Goal: Communication & Community: Answer question/provide support

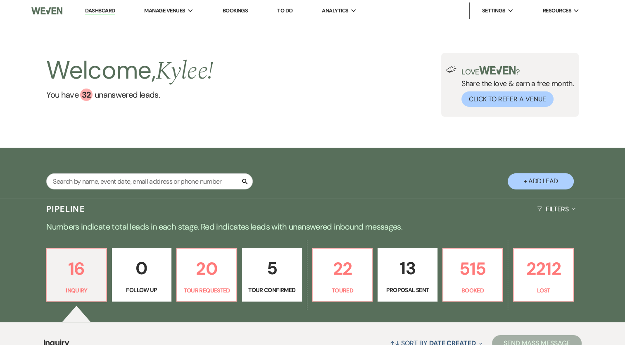
click at [552, 204] on button "Filters Expand" at bounding box center [556, 209] width 45 height 22
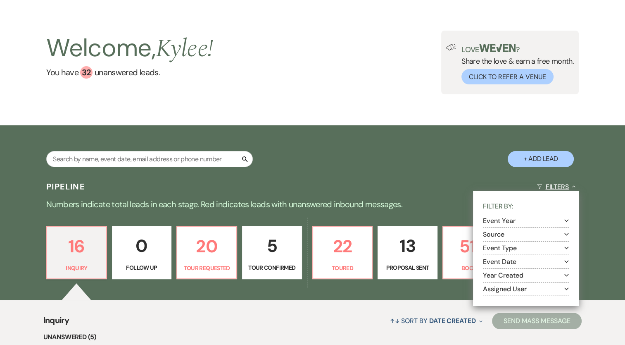
scroll to position [38, 0]
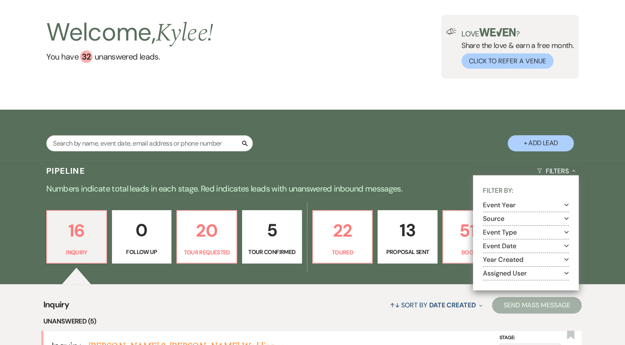
click at [522, 272] on button "Assigned User Expand" at bounding box center [526, 272] width 86 height 7
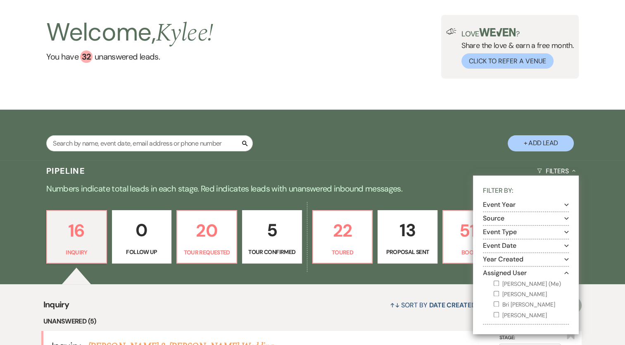
click at [494, 282] on input "[PERSON_NAME] (Me)" at bounding box center [496, 282] width 5 height 5
checkbox input "true"
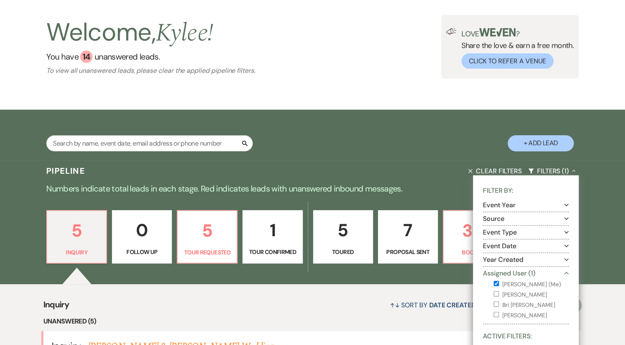
click at [407, 125] on div "Search + Add Lead" at bounding box center [312, 136] width 595 height 44
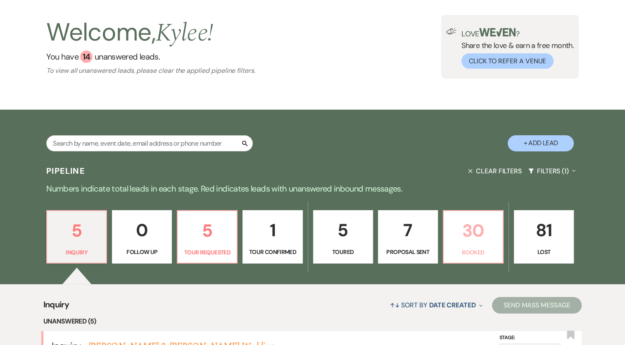
click at [463, 235] on p "30" at bounding box center [473, 230] width 49 height 28
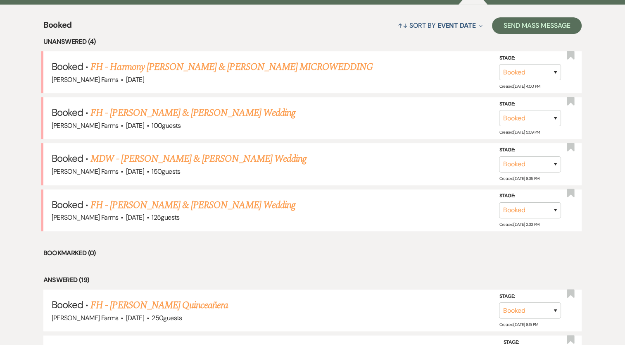
scroll to position [317, 0]
click at [259, 68] on link "FH - Harmony [PERSON_NAME] & [PERSON_NAME] MICROWEDDING" at bounding box center [231, 66] width 283 height 15
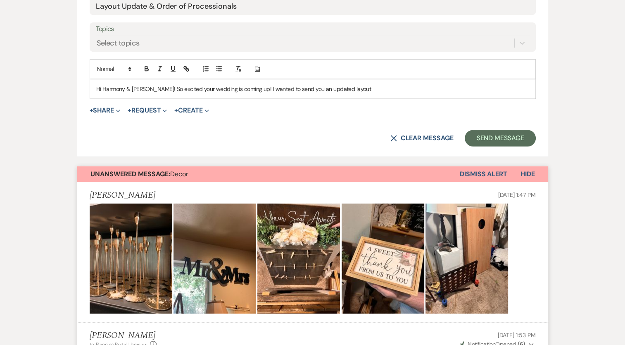
scroll to position [397, 0]
click at [359, 84] on p "Hi Harmony & [PERSON_NAME]! So excited your wedding is coming up! I wanted to s…" at bounding box center [312, 88] width 433 height 9
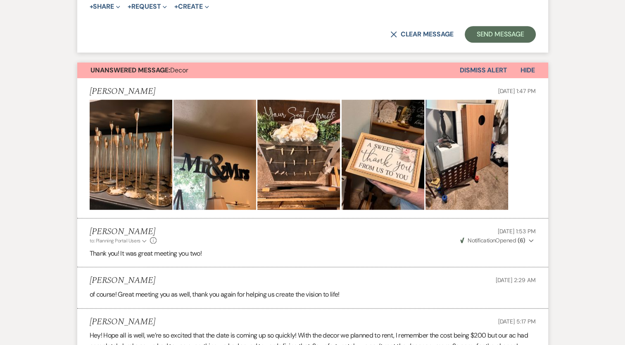
scroll to position [502, 0]
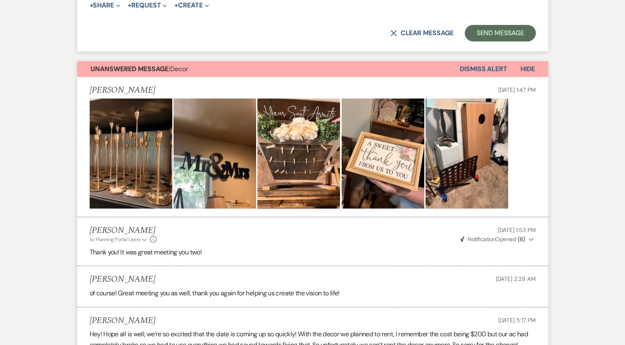
click at [502, 61] on button "Dismiss Alert" at bounding box center [484, 69] width 48 height 16
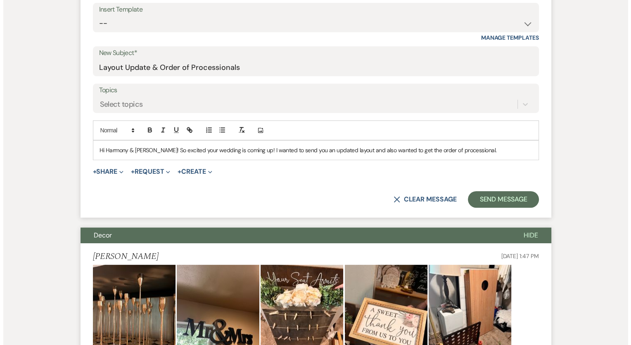
scroll to position [320, 0]
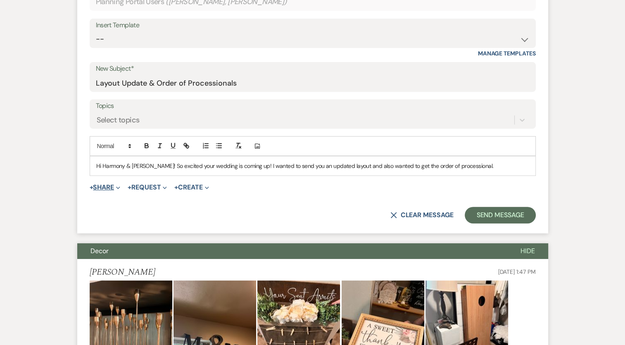
click at [113, 184] on button "+ Share Expand" at bounding box center [105, 187] width 31 height 7
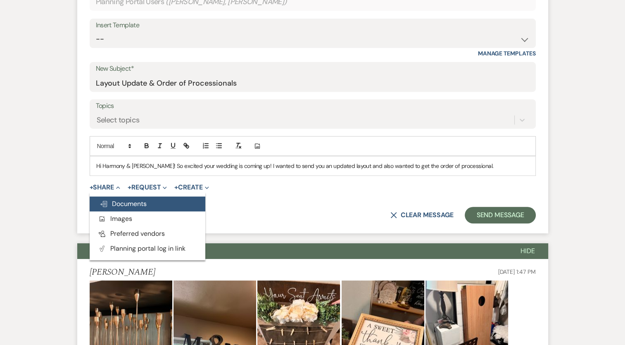
click at [121, 199] on span "Doc Upload Documents" at bounding box center [123, 203] width 47 height 9
